Goal: Find specific page/section: Find specific page/section

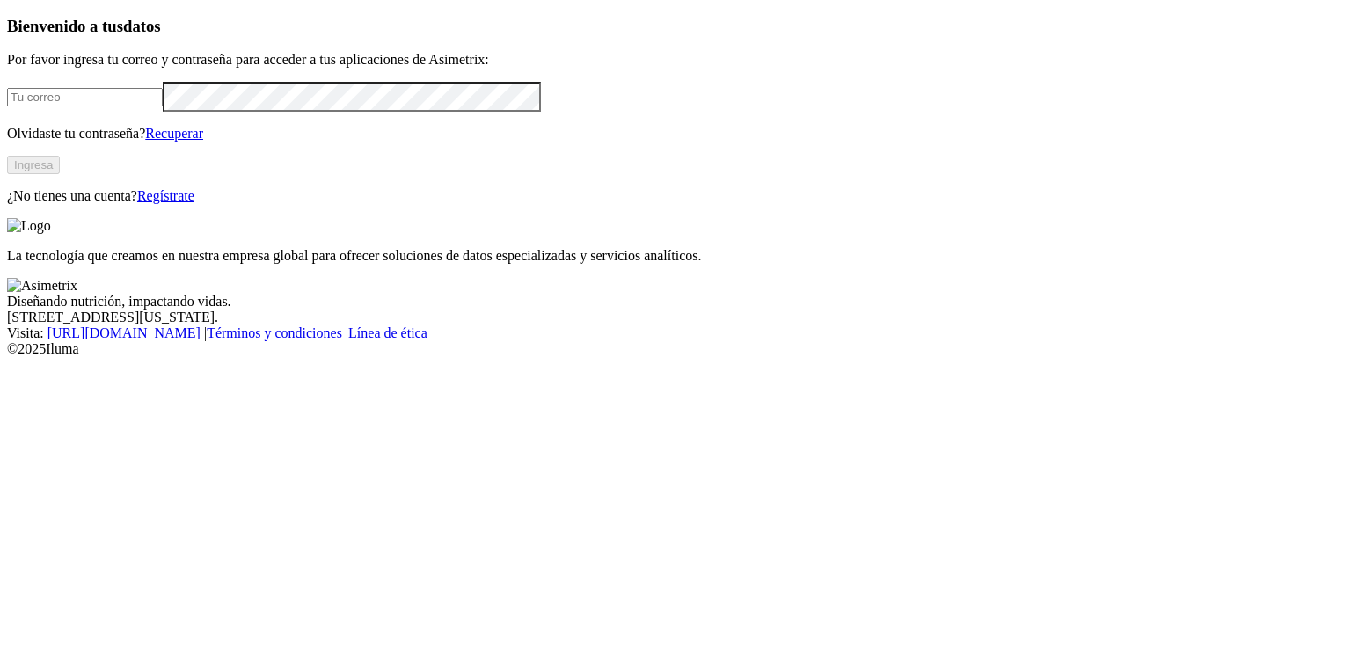
type input "[EMAIL_ADDRESS][PERSON_NAME][DOMAIN_NAME]"
click at [60, 174] on button "Ingresa" at bounding box center [33, 165] width 53 height 18
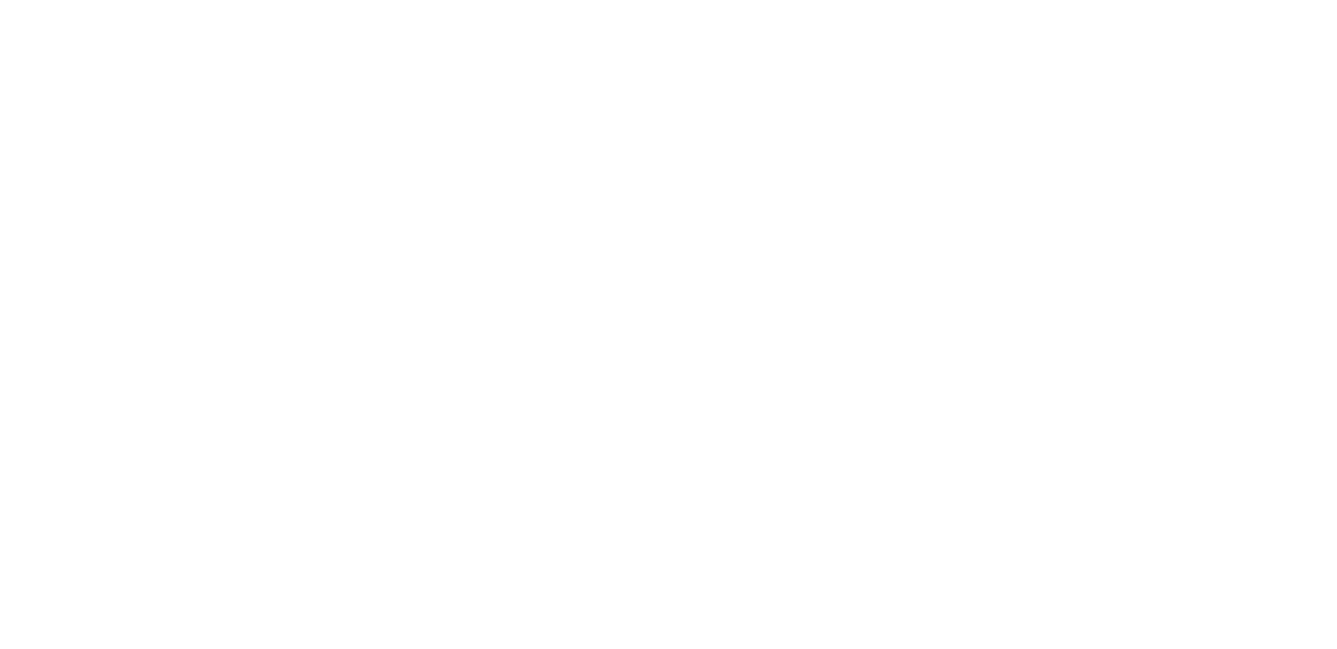
scroll to position [25, 0]
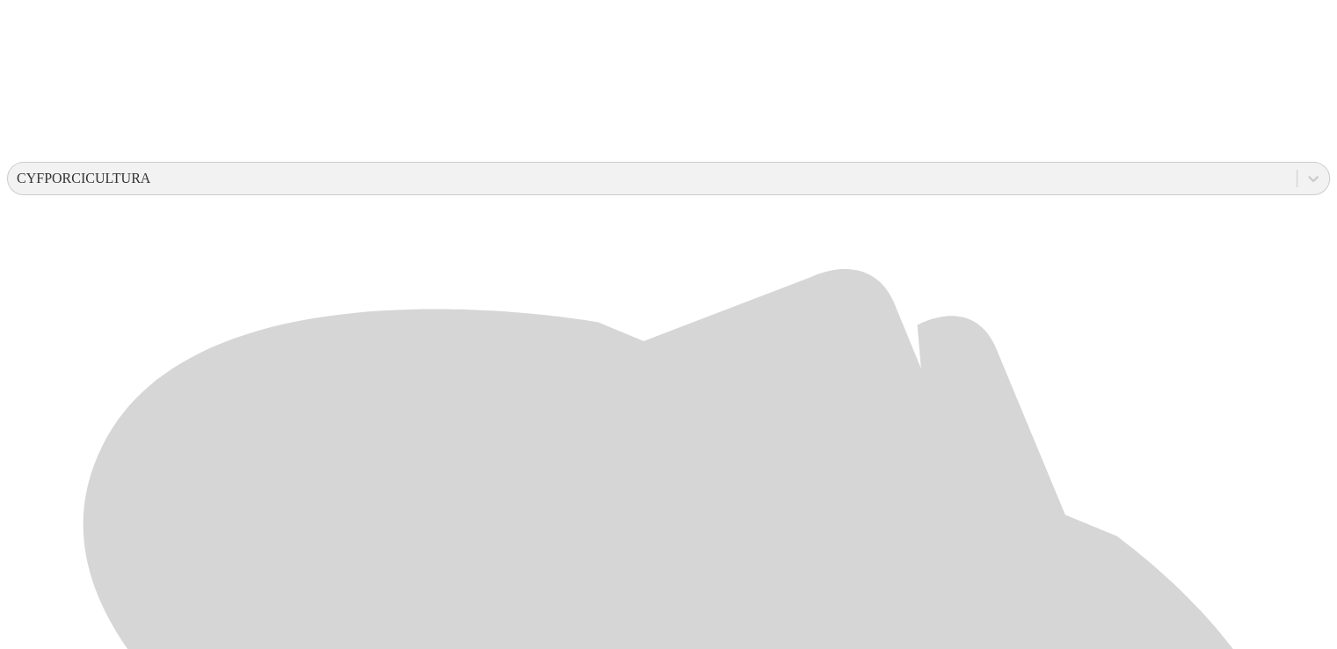
scroll to position [563, 0]
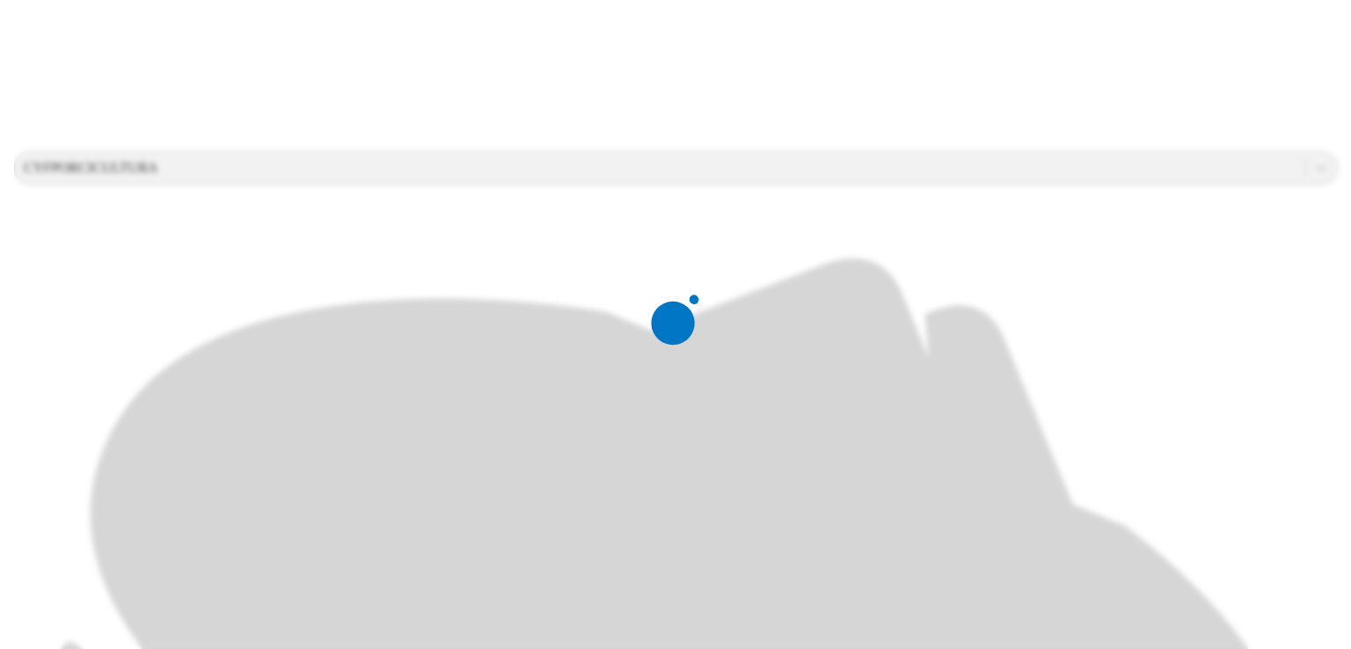
scroll to position [0, 0]
